Goal: Communication & Community: Answer question/provide support

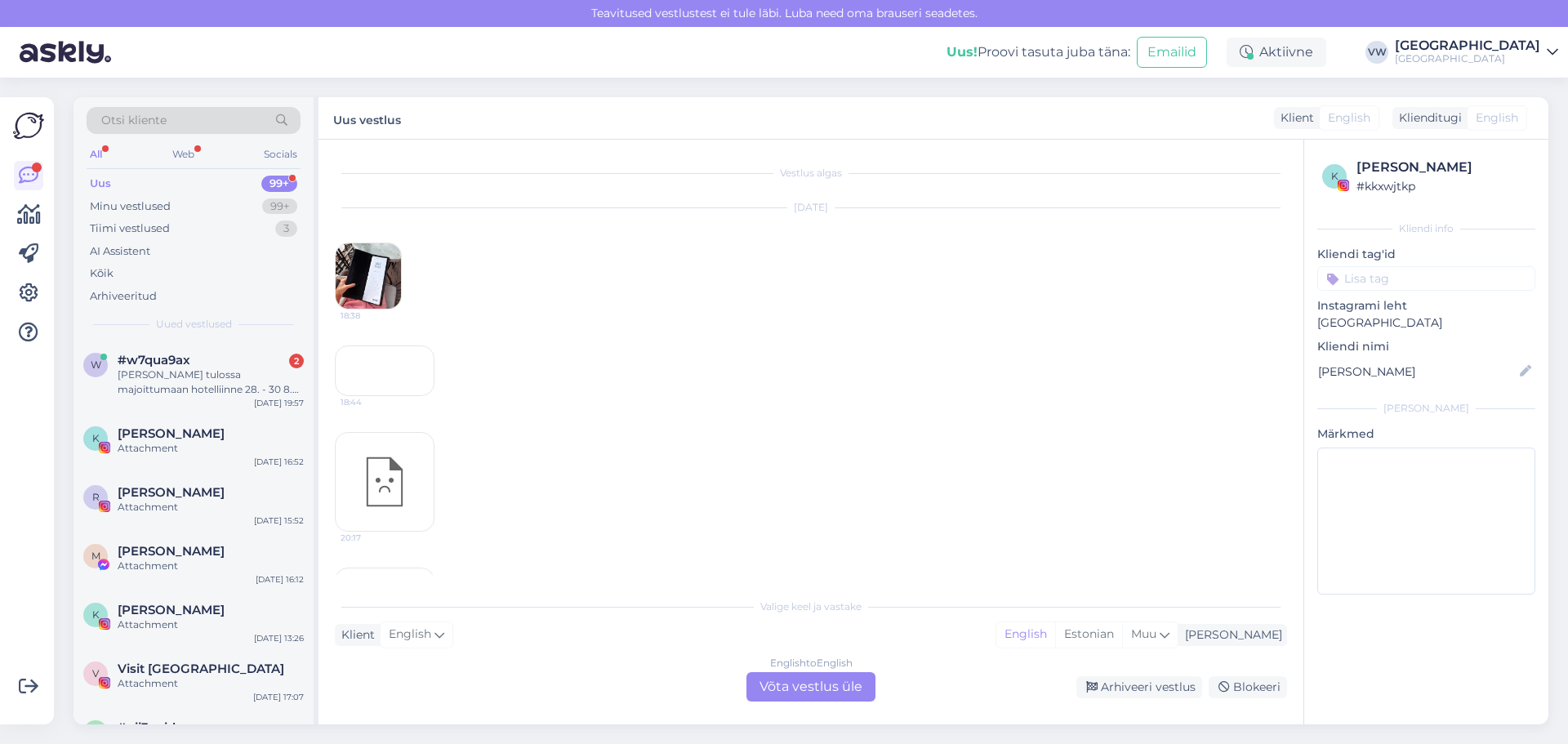
scroll to position [457, 0]
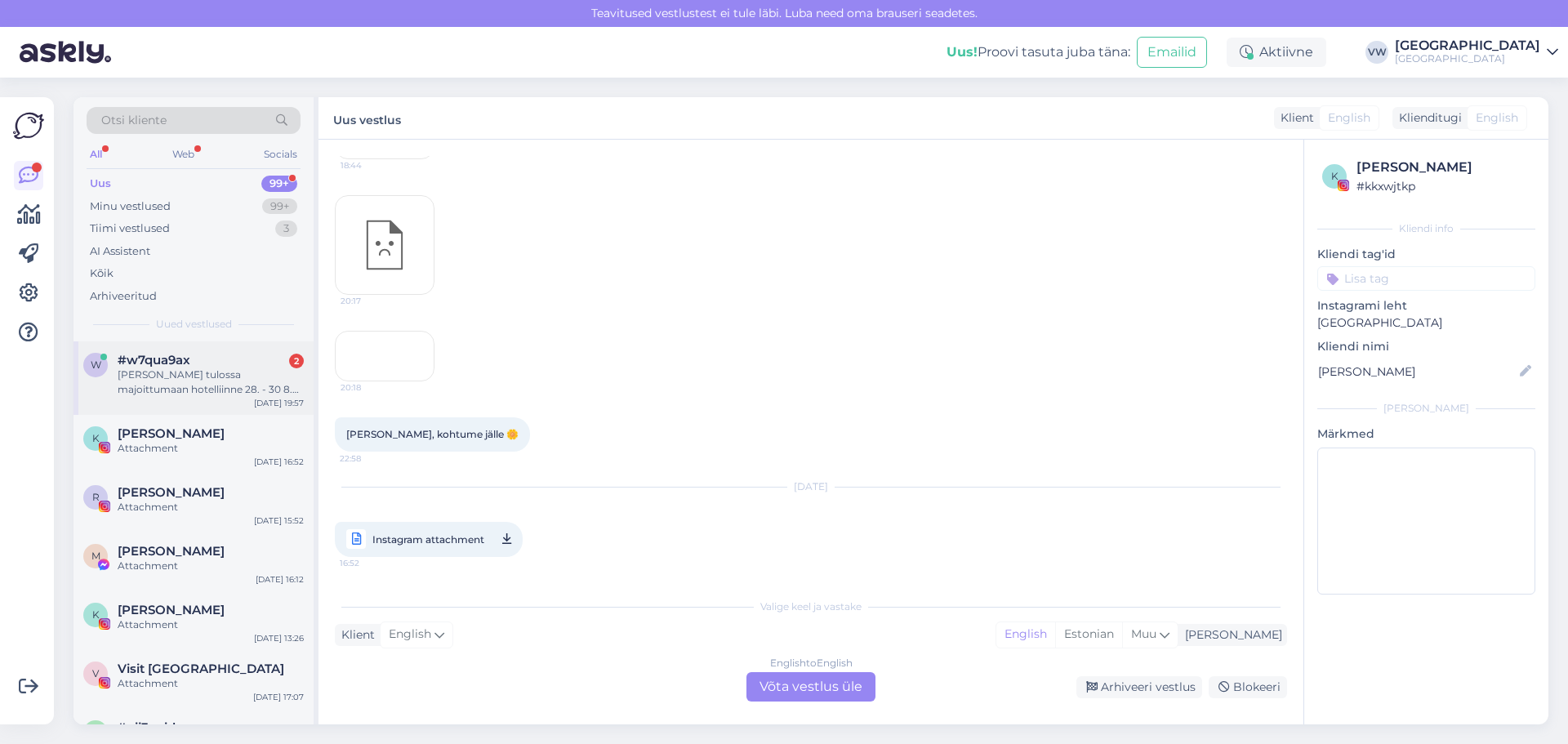
click at [148, 384] on div "[PERSON_NAME] tulossa majoittumaan hotelliinne 28. - 30 8. Tiedustelisin saako …" at bounding box center [210, 383] width 186 height 30
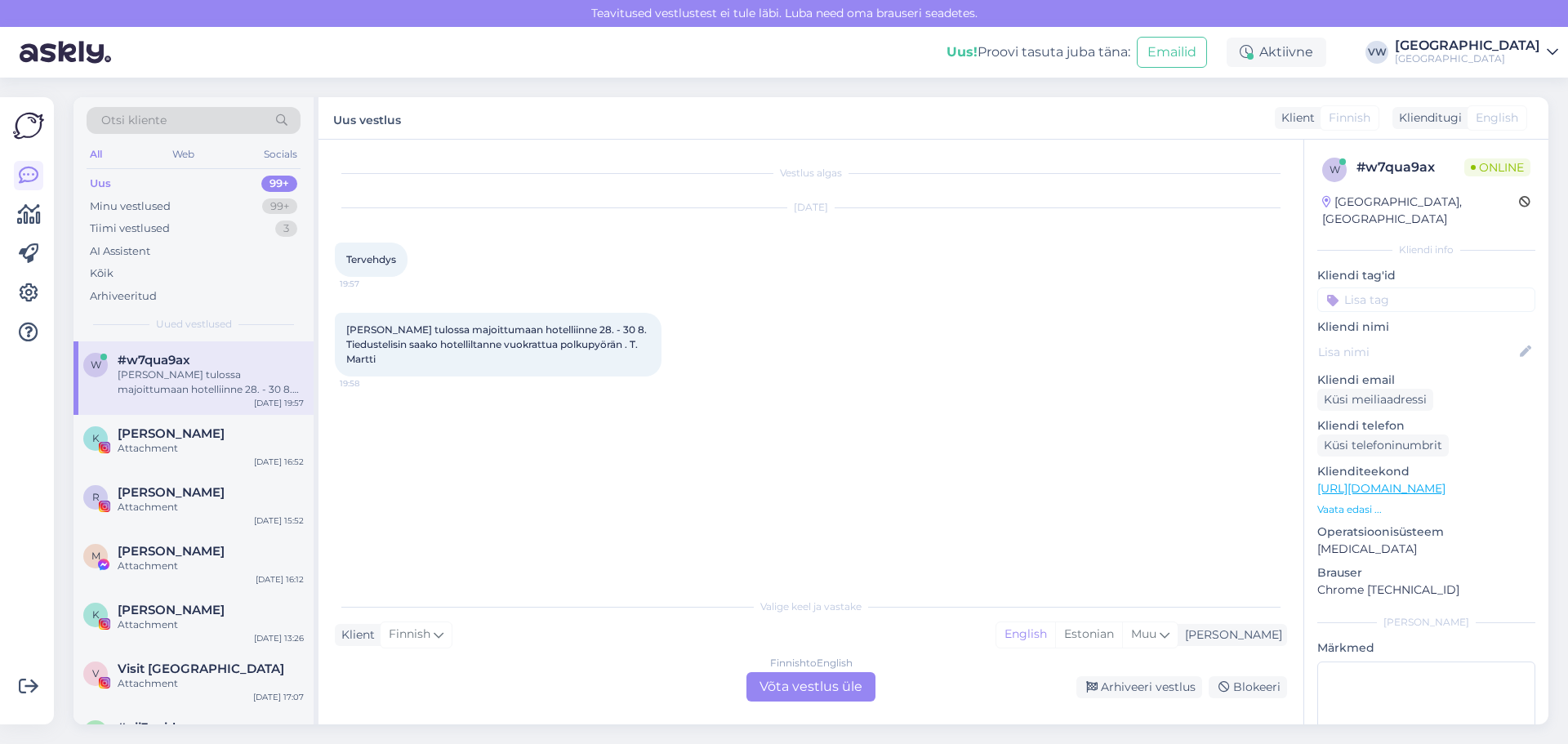
scroll to position [0, 0]
click at [783, 677] on div "Finnish to English Võta vestlus üle" at bounding box center [811, 687] width 129 height 30
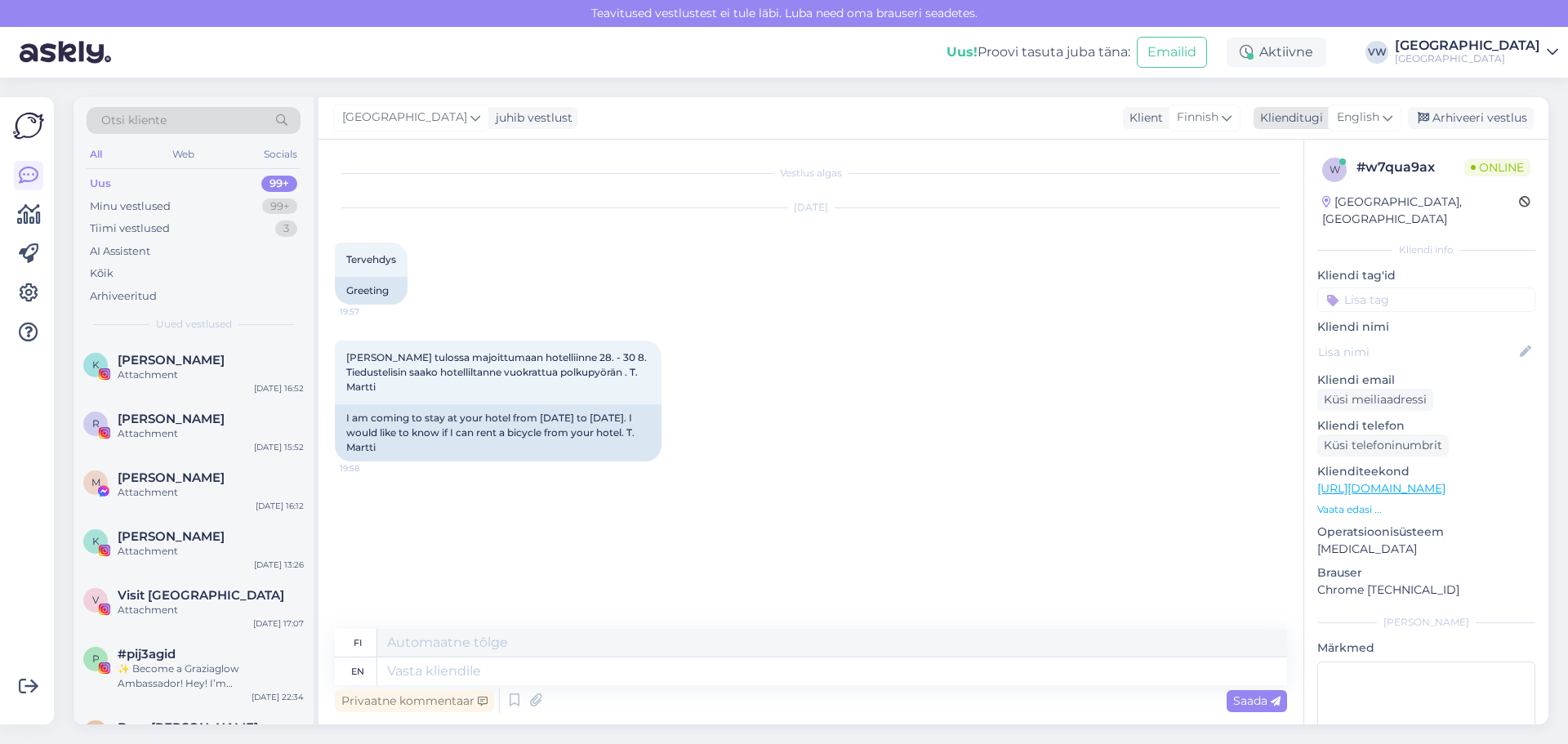
click at [1381, 115] on div "English" at bounding box center [1365, 117] width 74 height 26
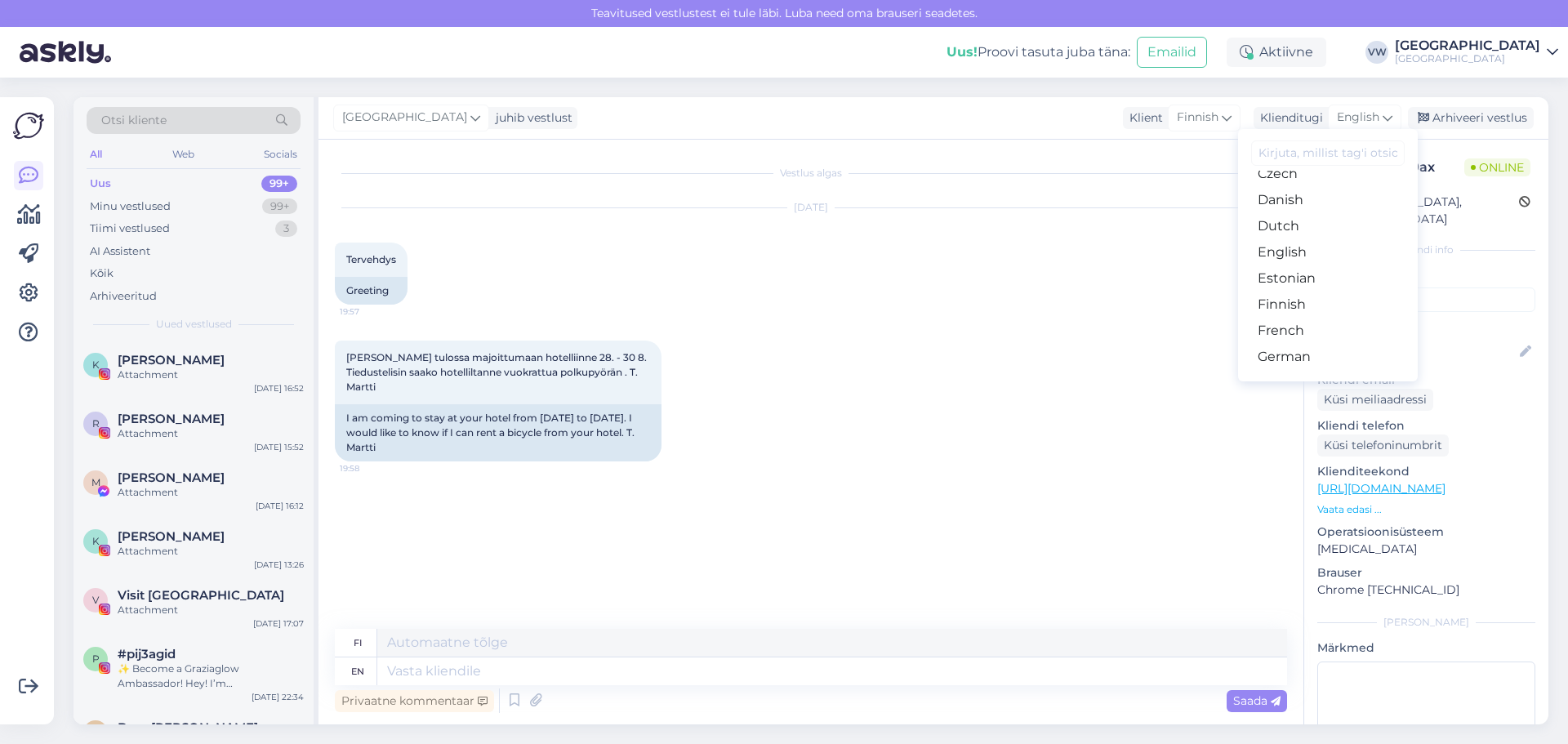
scroll to position [164, 0]
click at [1309, 235] on link "Estonian" at bounding box center [1327, 236] width 179 height 26
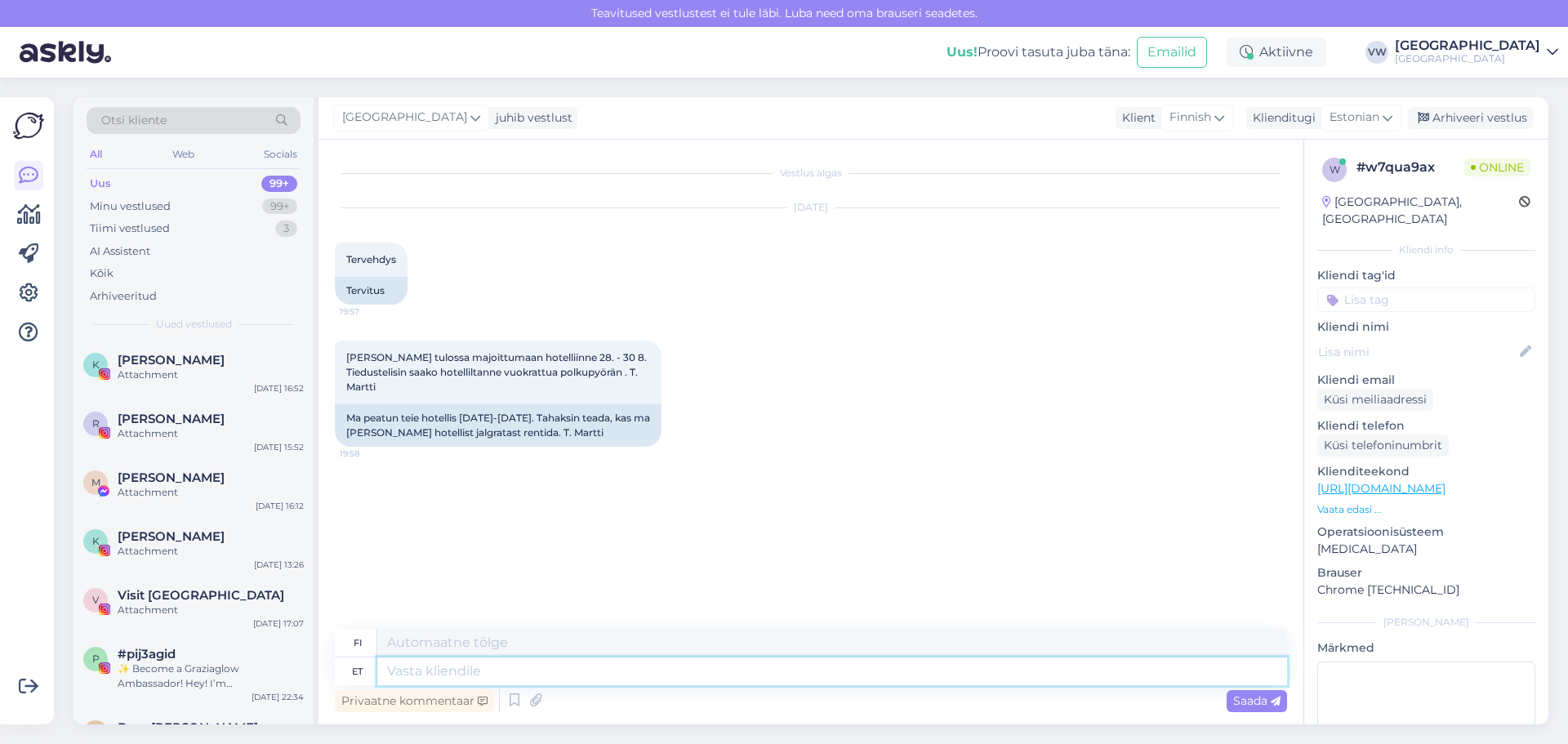
click at [412, 674] on textarea at bounding box center [832, 671] width 910 height 28
type textarea "Tere!"
type textarea "Hei!"
type textarea "Tere! Meil"
type textarea "Hei! Me"
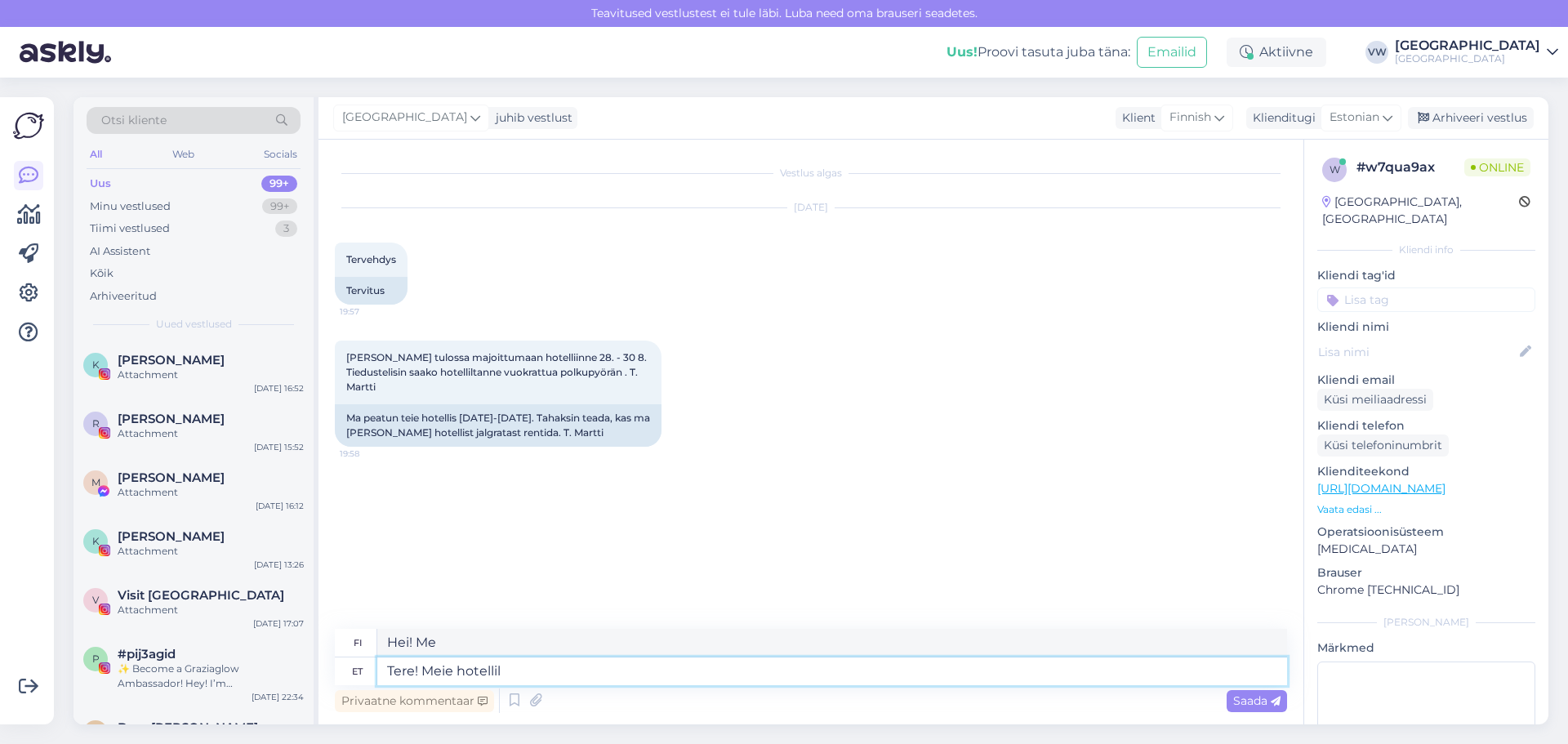
type textarea "Tere! Meie hotellil j"
type textarea "Hei! Hotellissamme"
type textarea "Tere! Meie hotellil jagrattaid e"
type textarea "Hei! Hotellissamme on polkupyöriä."
type textarea "Tere! Meie hotellil jagrattaid ei o"
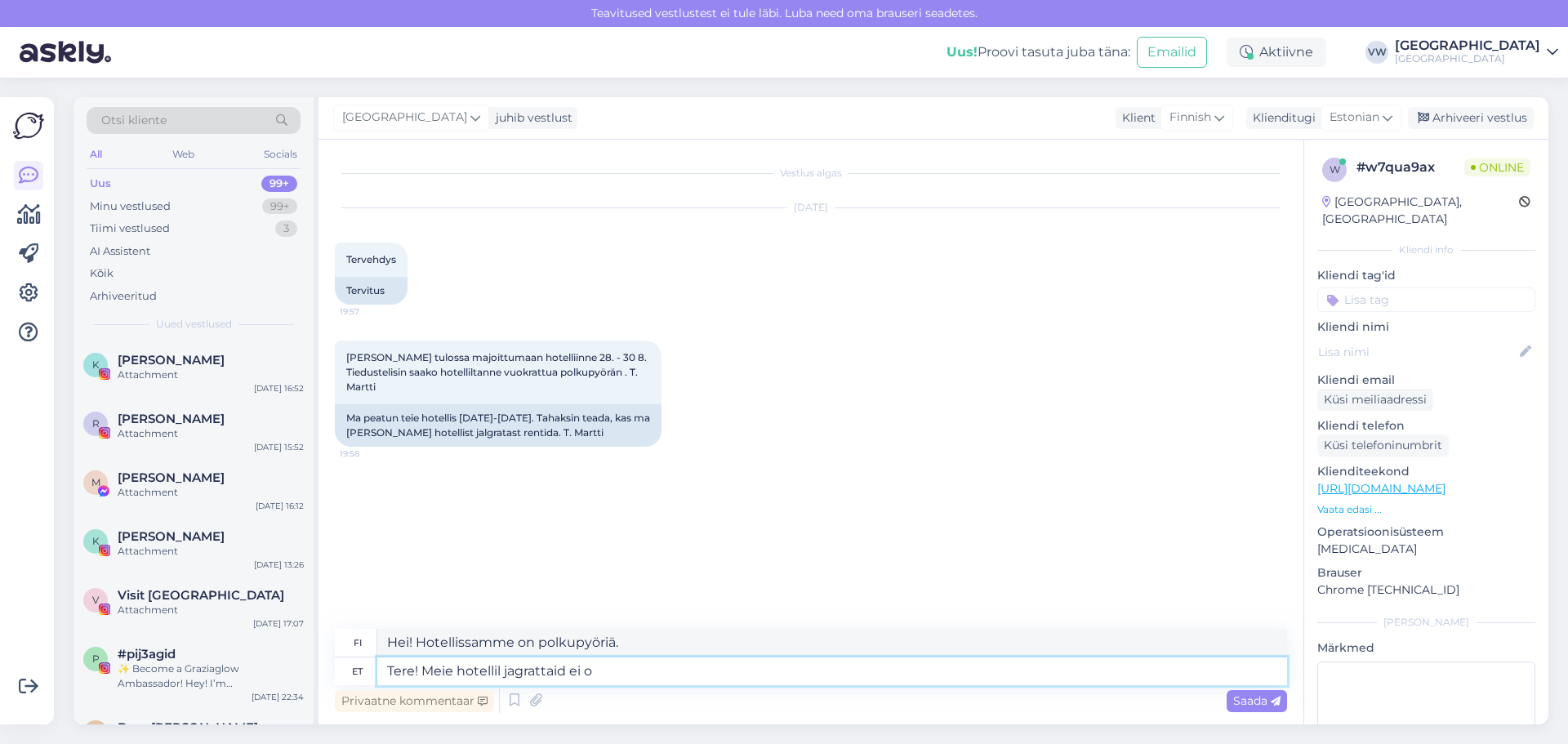
type textarea "Hei! Hotellissamme ei ole polkupyöriä."
click at [514, 667] on textarea "Tere! Meie hotellil jagrattaid ei ole" at bounding box center [832, 671] width 910 height 28
click at [622, 670] on textarea "Tere! Meie hotellil jalgrattaid ei ole" at bounding box center [832, 671] width 910 height 28
type textarea "Tere! Meie hotellil jalgrattaid ei ole, aga s"
type textarea "Hei! Hotellissamme ei ole polkupyöriä, mutta"
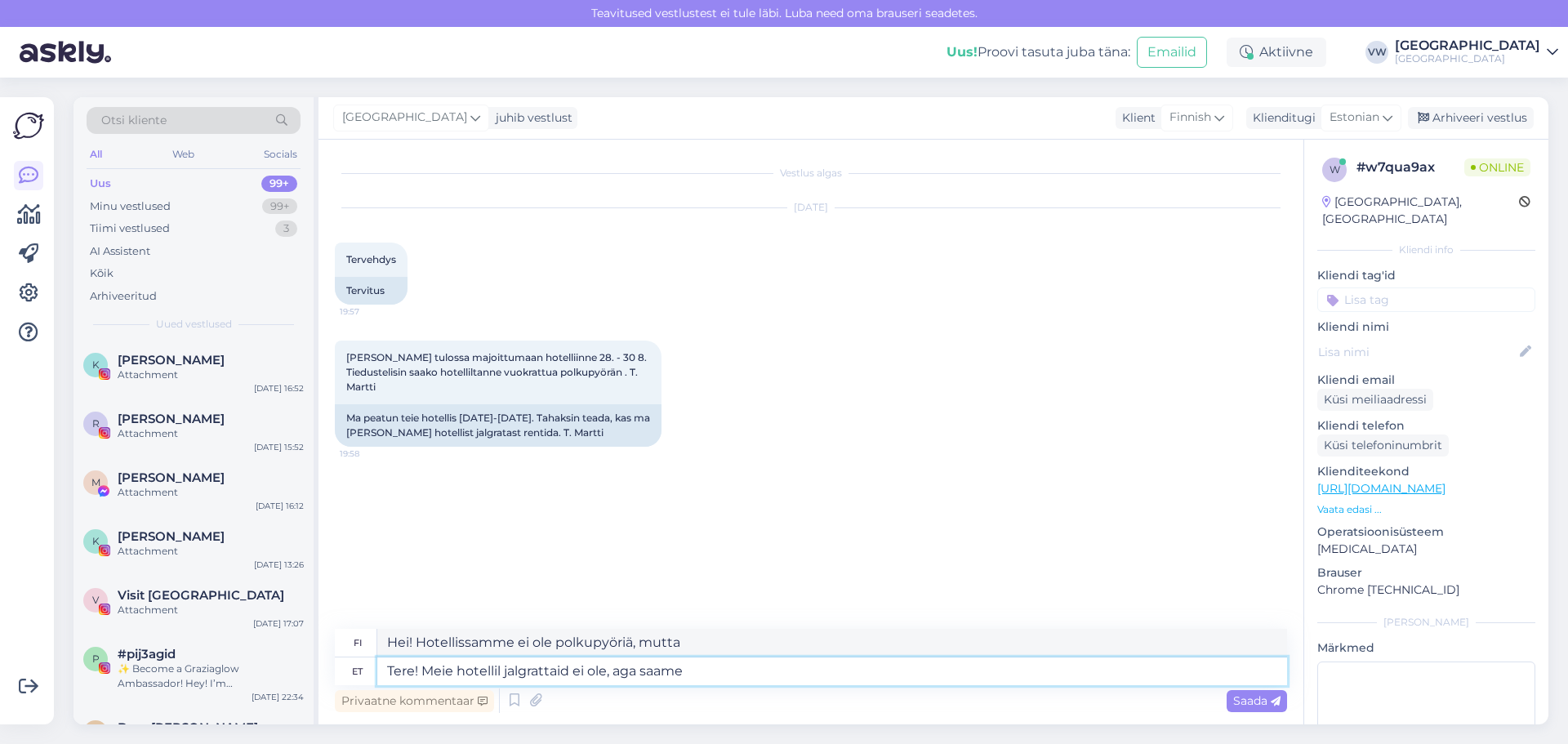
type textarea "Tere! Meie hotellil jalgrattaid ei ole, aga saame t"
type textarea "Hei! Hotellissamme ei ole polkupyöriä, mutta meillä on"
type textarea "Tere! Meie hotellil jalgrattaid ei ole, aga saame tellida"
type textarea "Hei! Hotellissamme ei ole polkupyöriä, mutta voimme tilata niitä."
type textarea "Tere! Meie hotellil jalgrattaid ei ole, aga saame tellida. Neid saate"
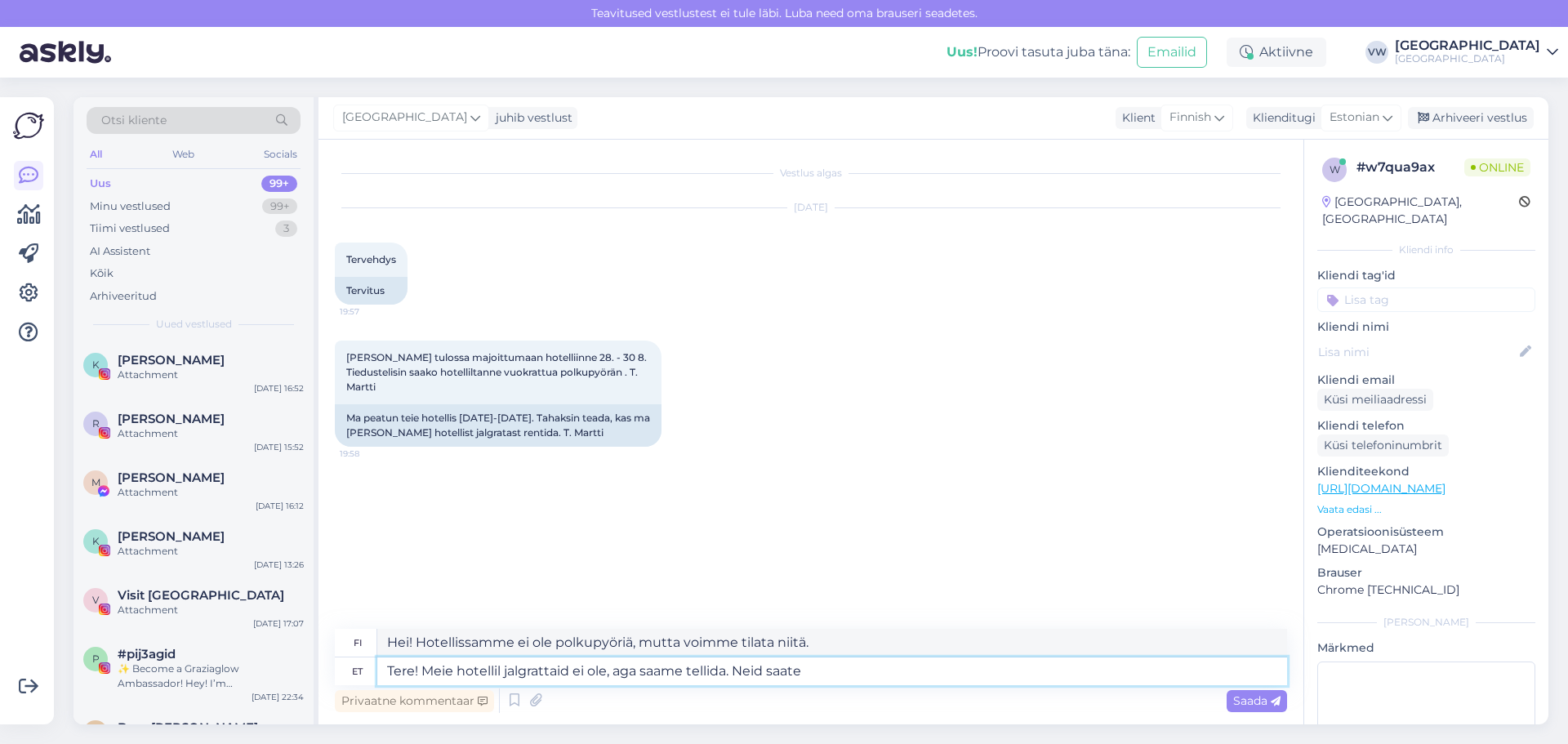
type textarea "Hei! Hotellissamme ei ole polkupyöriä, mutta voimme tilata niitä. [PERSON_NAME]"
type textarea "Tere! Meie hotellil jalgrattaid ei ole, aga saame tellida. Nei"
type textarea "Hei! Hotellissamme ei ole polkupyöriä, mutta voimme tilata niitä."
type textarea "Tere! Meie hotellil jalgrattaid ei ole"
type textarea "Hei! Hotellissamme ei ole polkupyöriä."
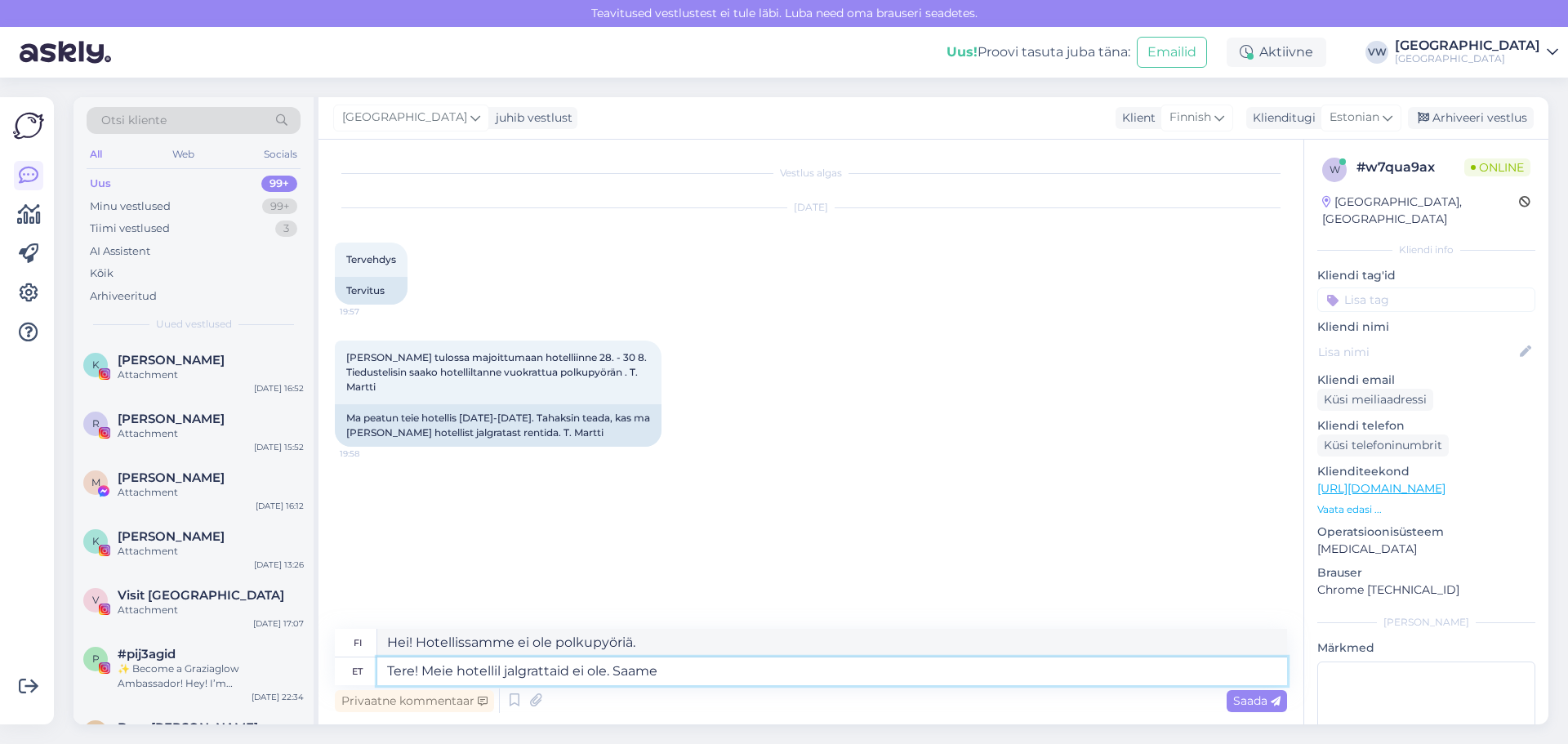
type textarea "Tere! Meie hotellil jalgrattaid ei ole. Saame t"
type textarea "Hei! Hotellissamme ei ole polkupyöriä. Voimme"
type textarea "Tere! Meie hotellil jalgrattaid ei ole. Saame tellida k"
type textarea "Hei! Hotellissamme ei ole polkupyöriä. Voimme tilata niitä."
type textarea "Tere! Meie hotellil jalgrattaid ei ole. Saame tellida kui k"
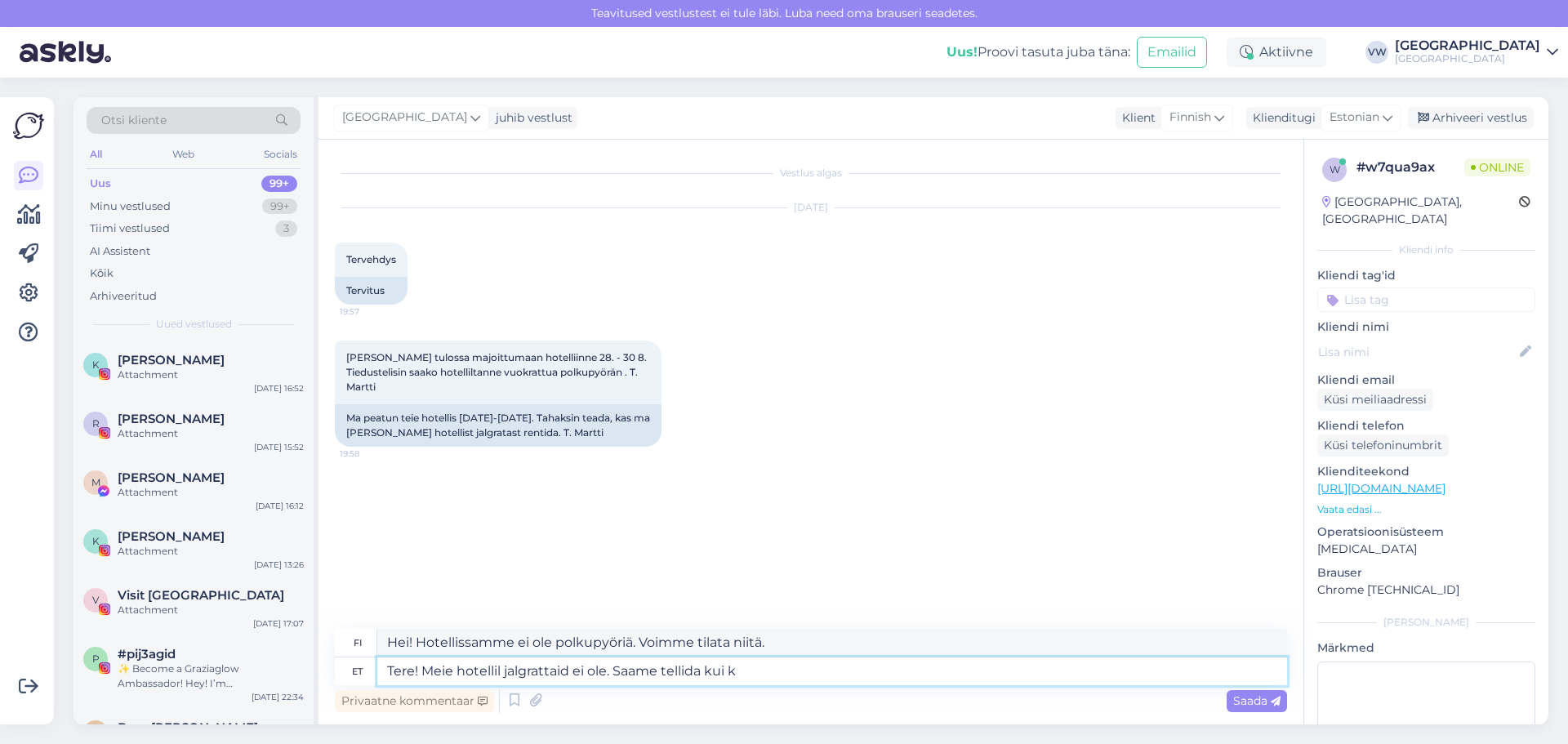
type textarea "Hei! Hotellissamme ei ole polkupyöriä. Voimme tilata niitä, [PERSON_NAME]"
type textarea "Tere! Meie hotellil jalgrattaid ei ole. Saame tellida [PERSON_NAME] o"
type textarea "Hei! Hotellissamme ei ole polkupyöriä. Voimme tilata ne saapuessamme."
type textarea "Tere! Meie hotellil jalgrattaid ei ole. Saame tellida [PERSON_NAME] olete"
type textarea "Hei! Hotellissamme ei ole polkupyöriä. Voimme tilata niitä saapuessasi."
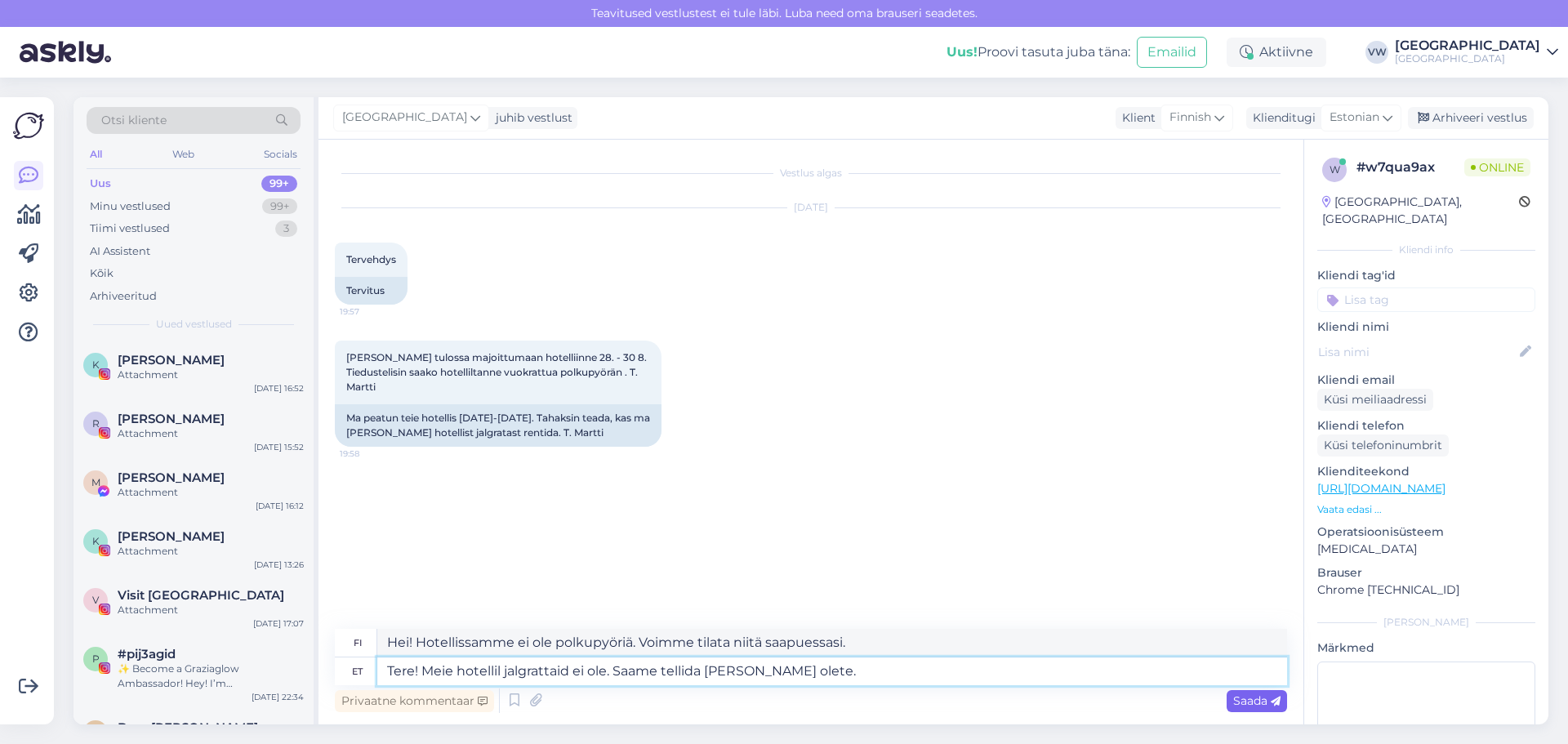
type textarea "Tere! Meie hotellil jalgrattaid ei ole. Saame tellida [PERSON_NAME] olete."
click at [1273, 707] on icon at bounding box center [1275, 702] width 10 height 10
